Goal: Information Seeking & Learning: Learn about a topic

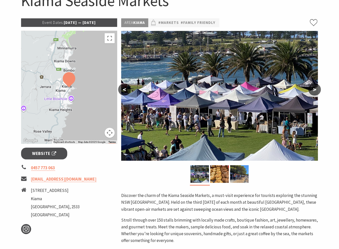
scroll to position [37, 0]
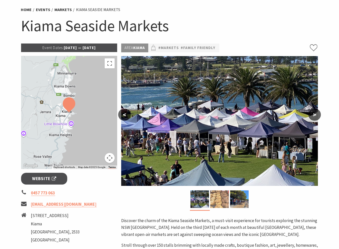
click at [225, 197] on img at bounding box center [219, 199] width 19 height 18
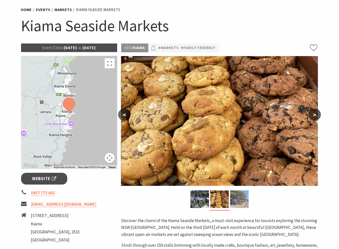
click at [234, 198] on img at bounding box center [239, 199] width 19 height 18
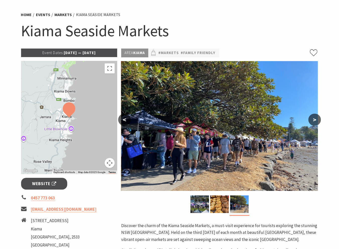
scroll to position [0, 0]
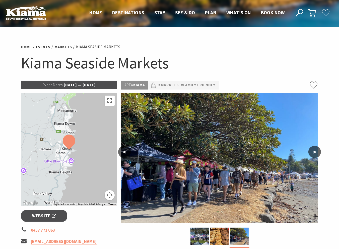
click at [232, 57] on h1 "Kiama Seaside Markets" at bounding box center [169, 63] width 297 height 20
click at [67, 86] on p "Event Dates: 09 Jun 2025 — 19 Jul 2026" at bounding box center [69, 85] width 96 height 9
click at [100, 85] on p "Event Dates: 09 Jun 2025 — 19 Jul 2026" at bounding box center [69, 85] width 96 height 9
click at [85, 85] on p "Event Dates: 09 Jun 2025 — 19 Jul 2026" at bounding box center [69, 85] width 96 height 9
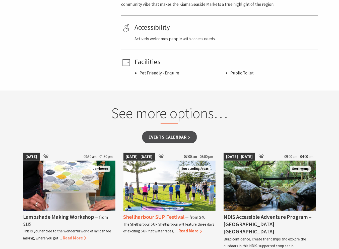
scroll to position [326, 0]
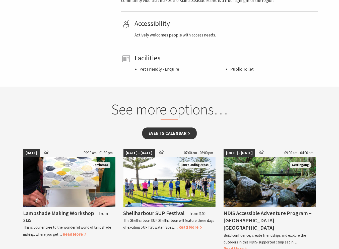
click at [171, 131] on link "Events Calendar" at bounding box center [169, 133] width 54 height 12
drag, startPoint x: 171, startPoint y: 130, endPoint x: 115, endPoint y: 126, distance: 55.9
click at [115, 126] on div "See more options…" at bounding box center [170, 113] width 196 height 27
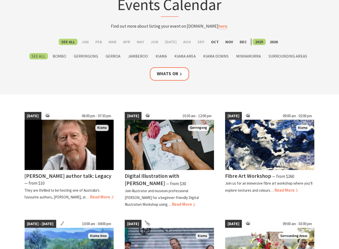
scroll to position [50, 0]
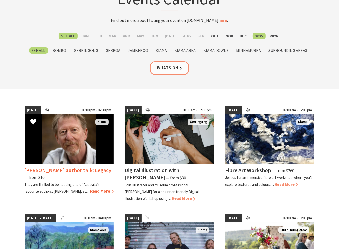
click at [90, 188] on span "Read More" at bounding box center [101, 191] width 23 height 6
